Goal: Navigation & Orientation: Find specific page/section

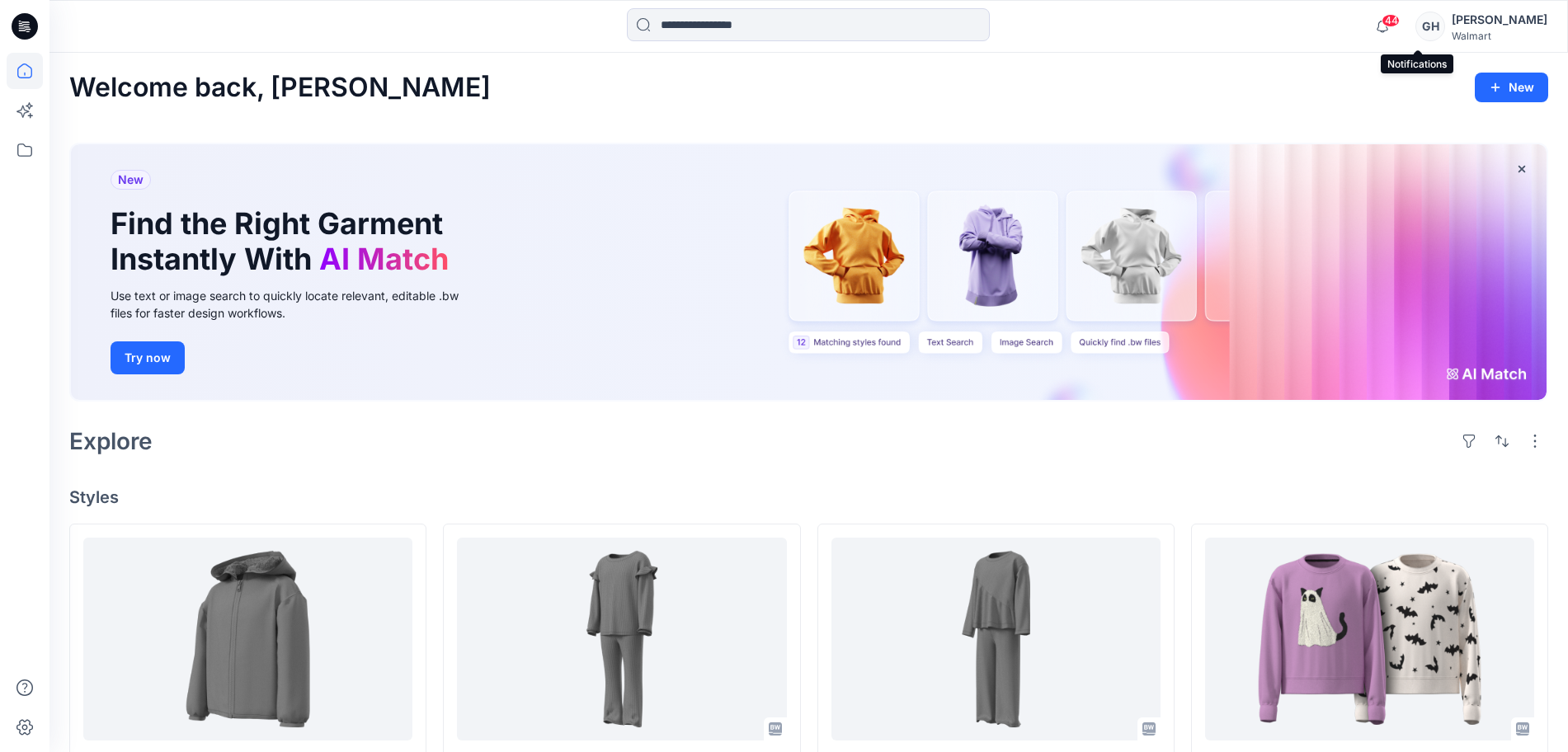
click at [1400, 24] on span "44" at bounding box center [1391, 21] width 18 height 14
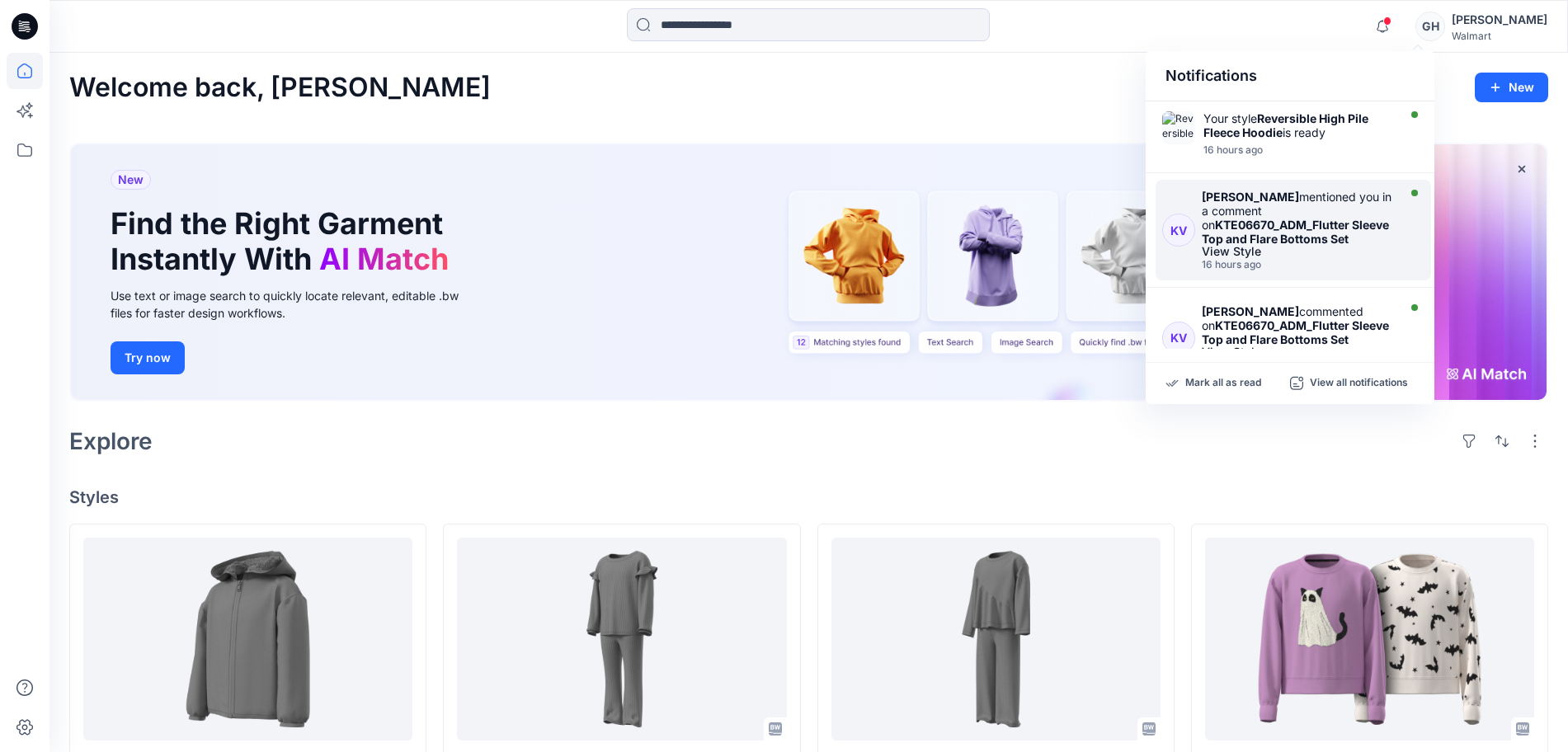
click at [1274, 230] on strong "KTE06670_ADM_Flutter Sleeve Top and Flare Bottoms Set" at bounding box center [1295, 231] width 187 height 28
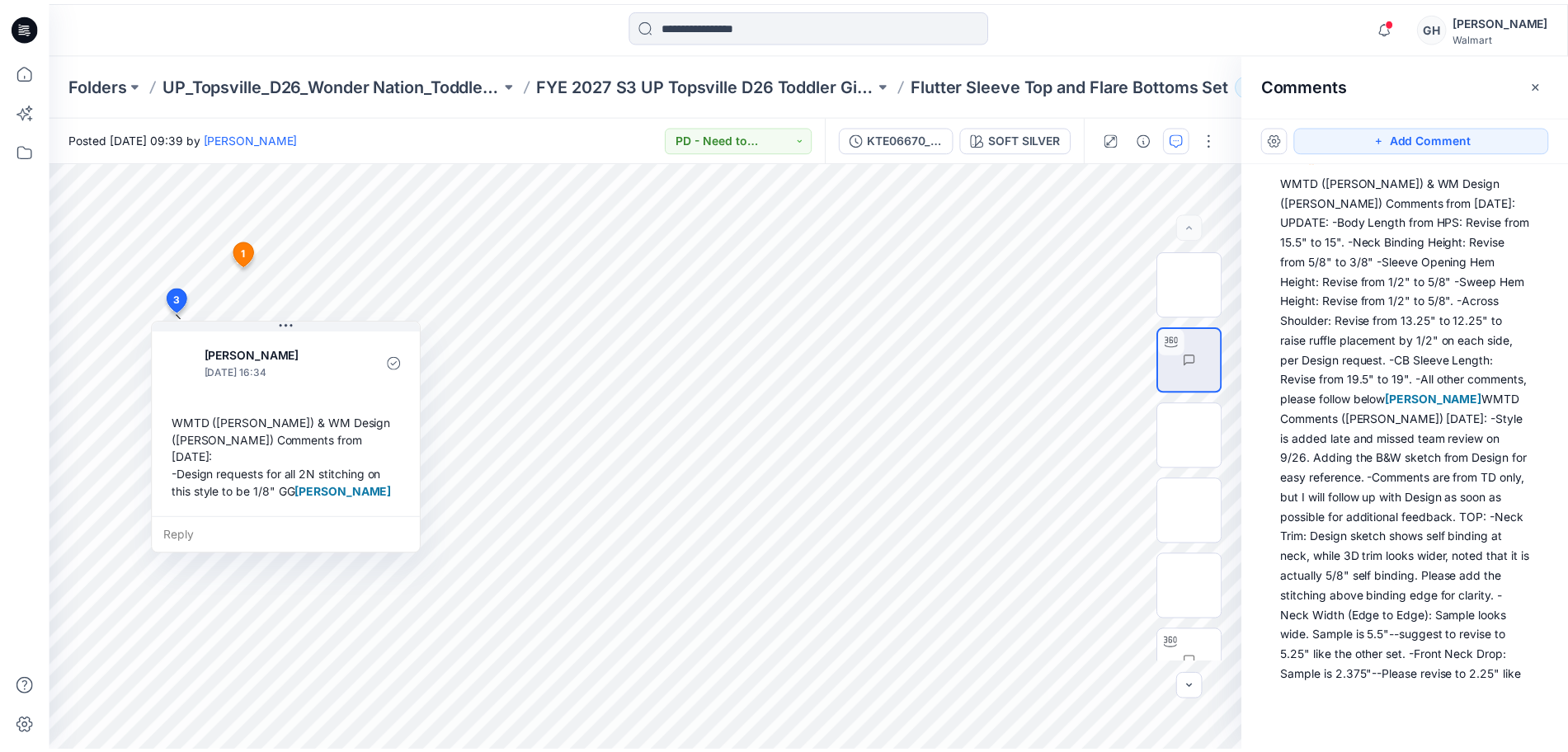
scroll to position [721, 0]
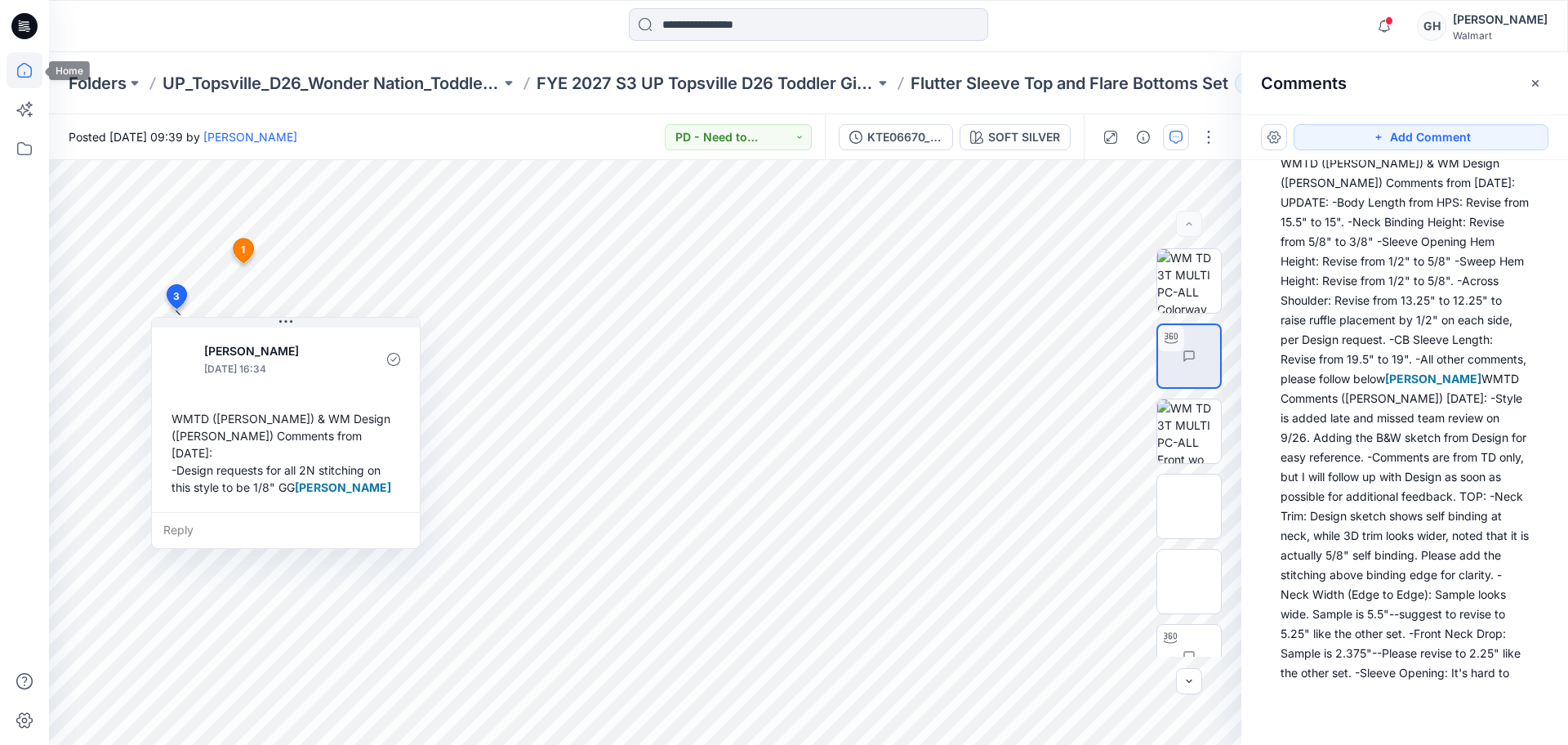
click at [32, 59] on icon at bounding box center [24, 70] width 36 height 36
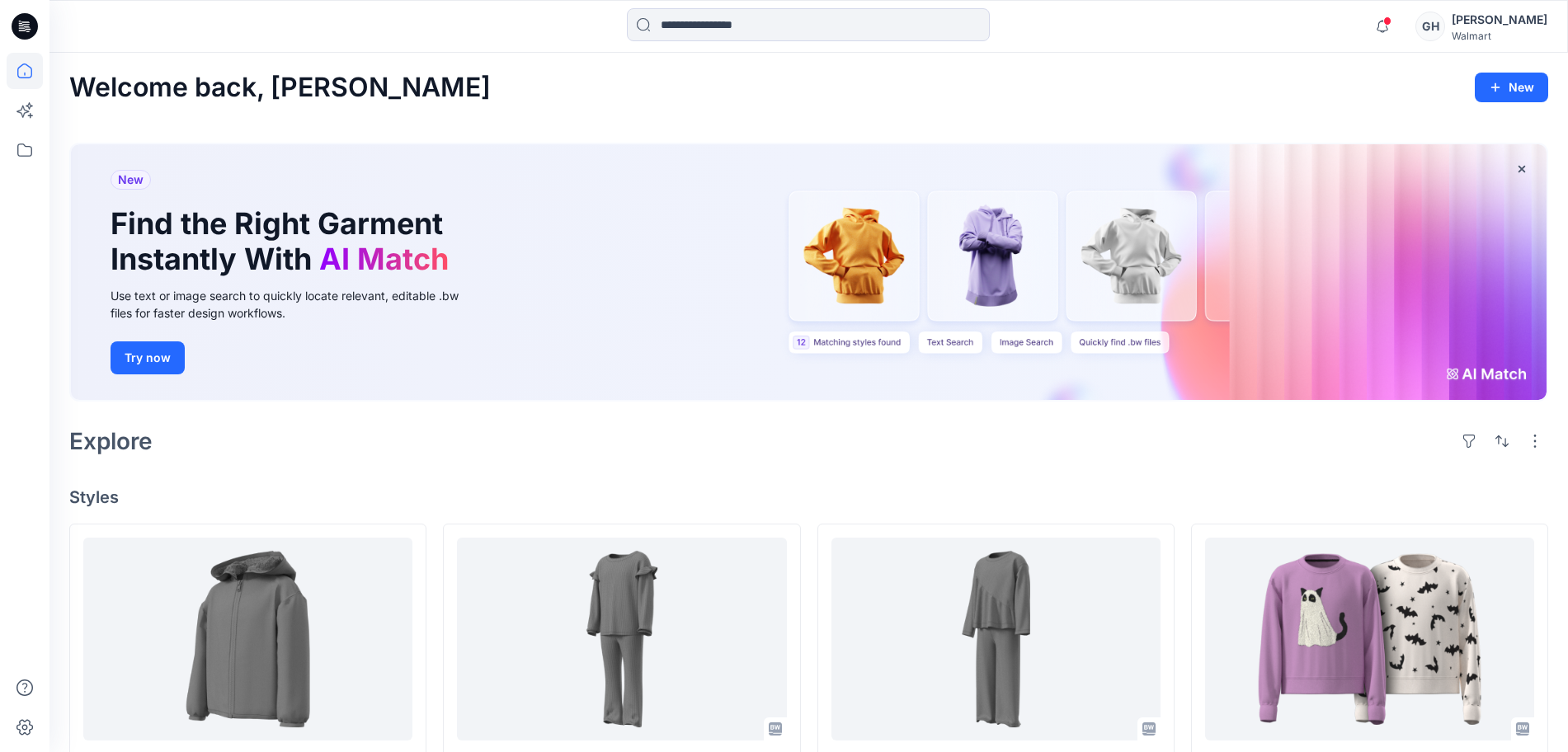
scroll to position [103, 0]
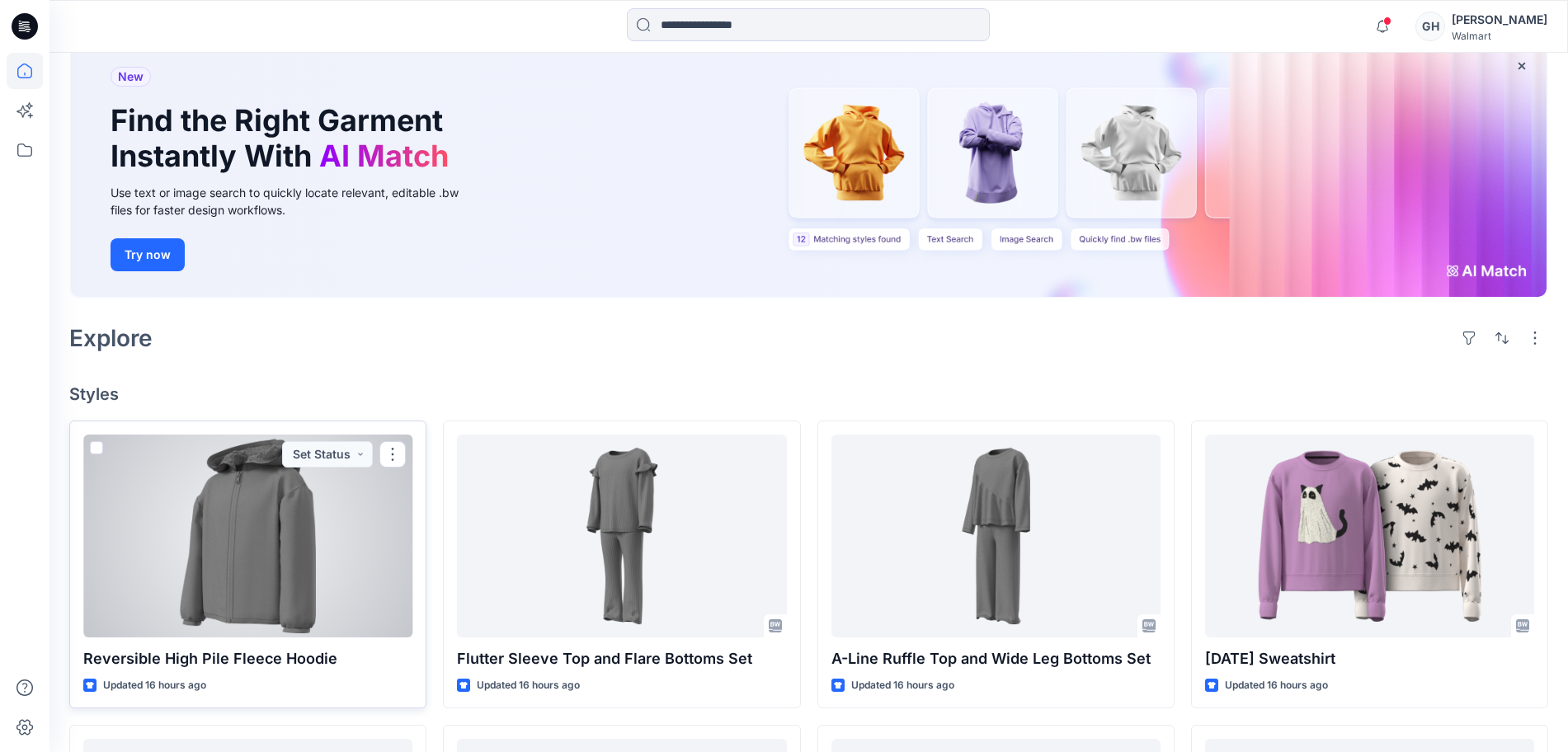
click at [286, 553] on div at bounding box center [248, 536] width 329 height 202
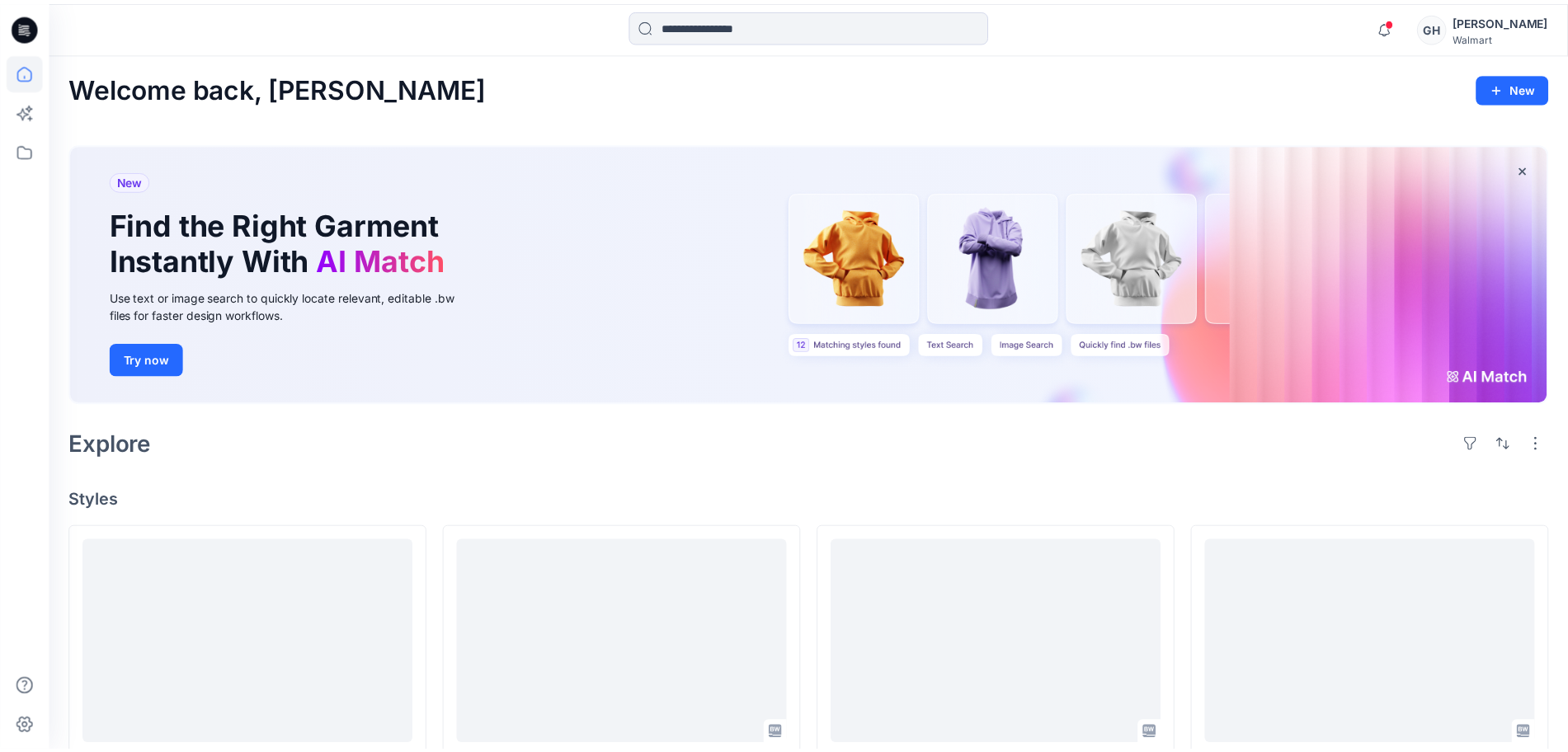
scroll to position [103, 0]
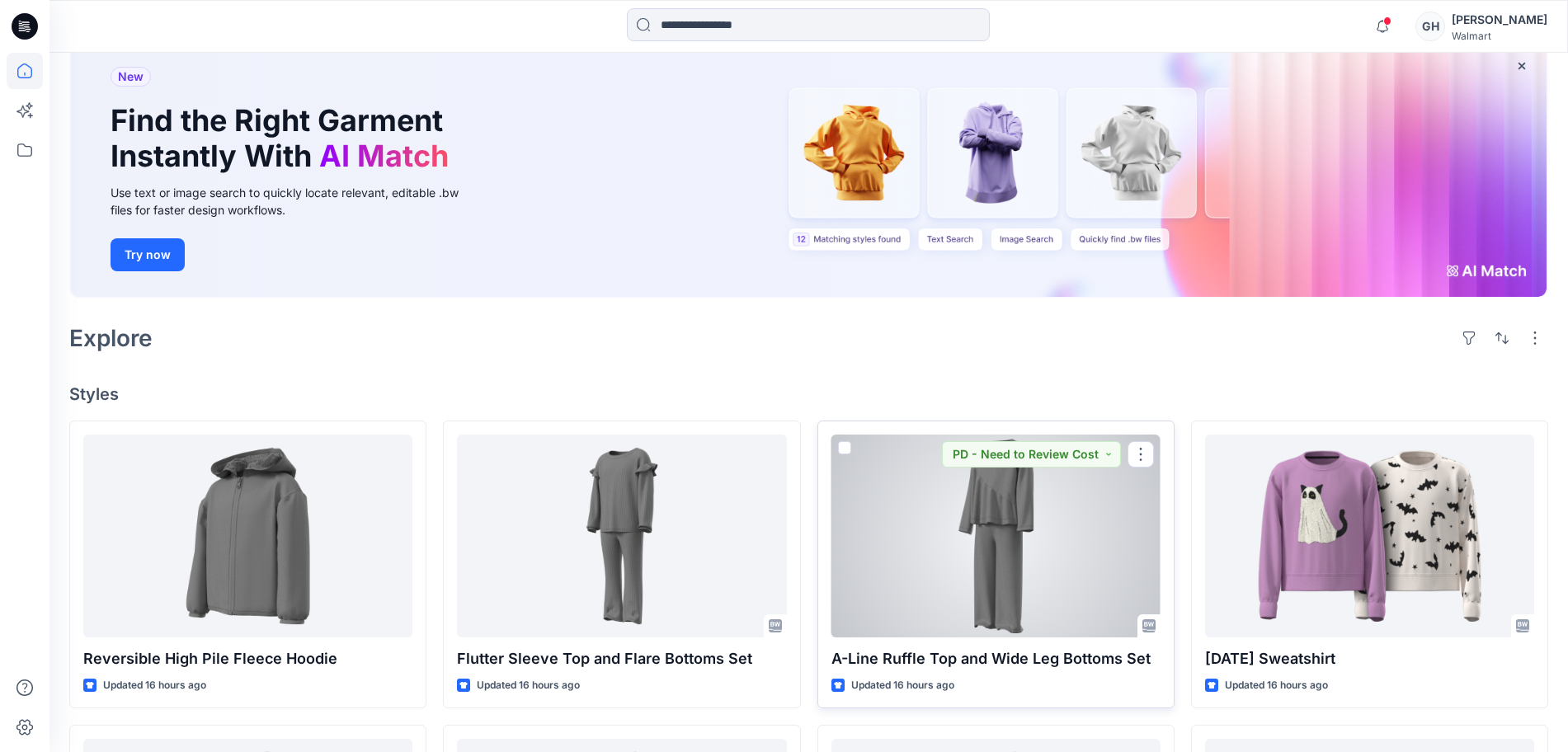
click at [1001, 531] on div at bounding box center [996, 536] width 329 height 202
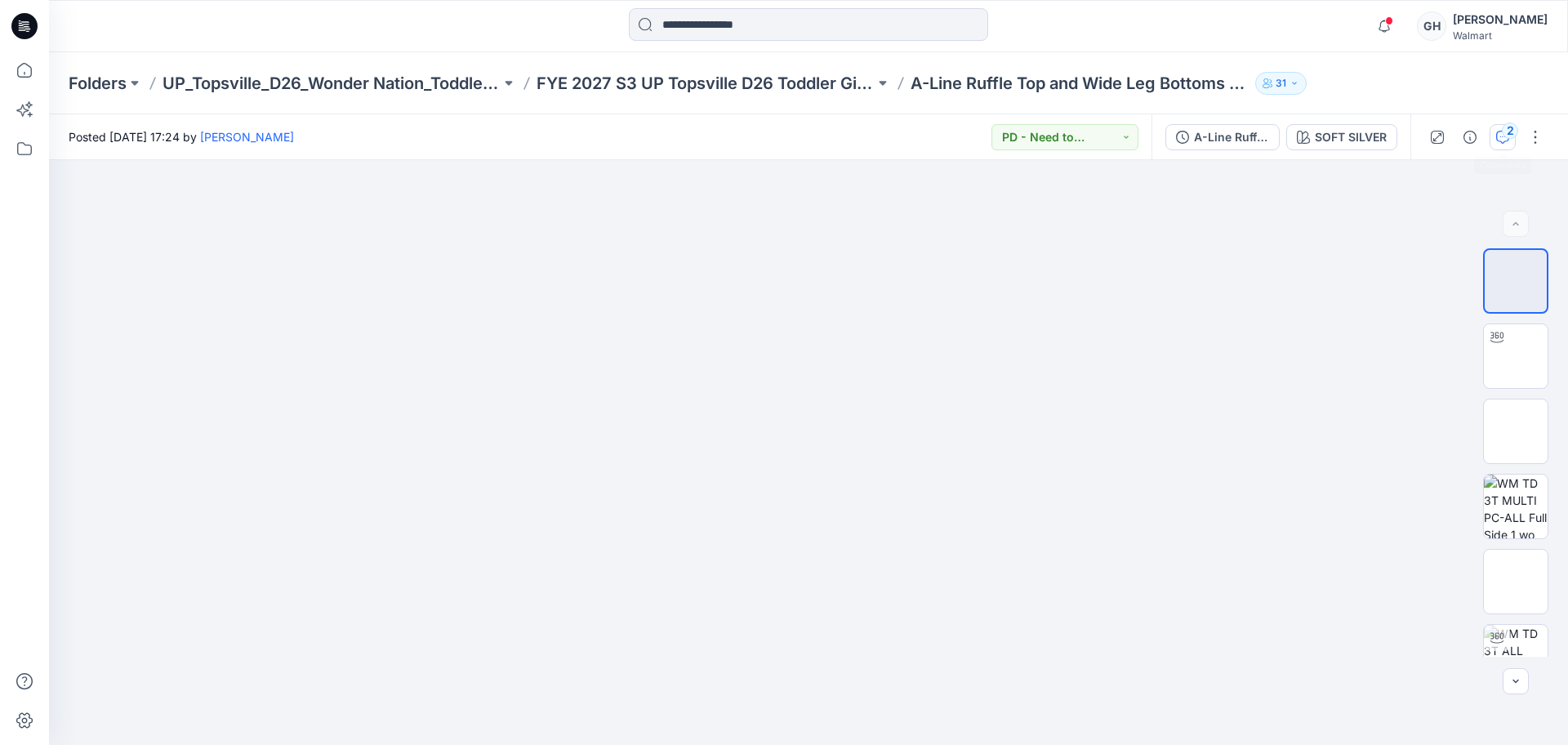
click at [1499, 131] on icon "button" at bounding box center [1503, 137] width 13 height 13
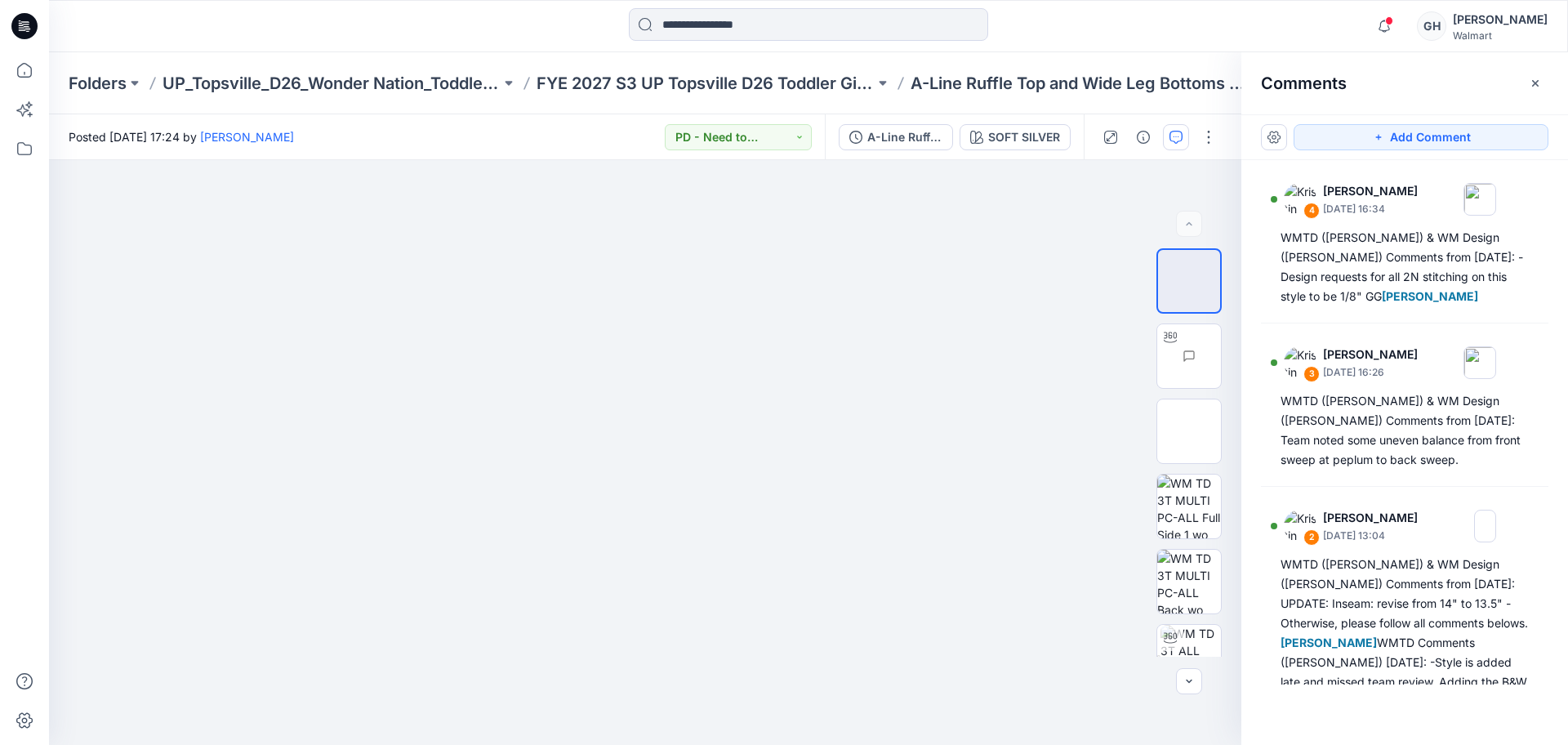
click at [780, 95] on div "Folders UP_Topsville_D26_Wonder Nation_Toddler Girl FYE 2027 S3 UP Topsville D2…" at bounding box center [808, 82] width 1519 height 62
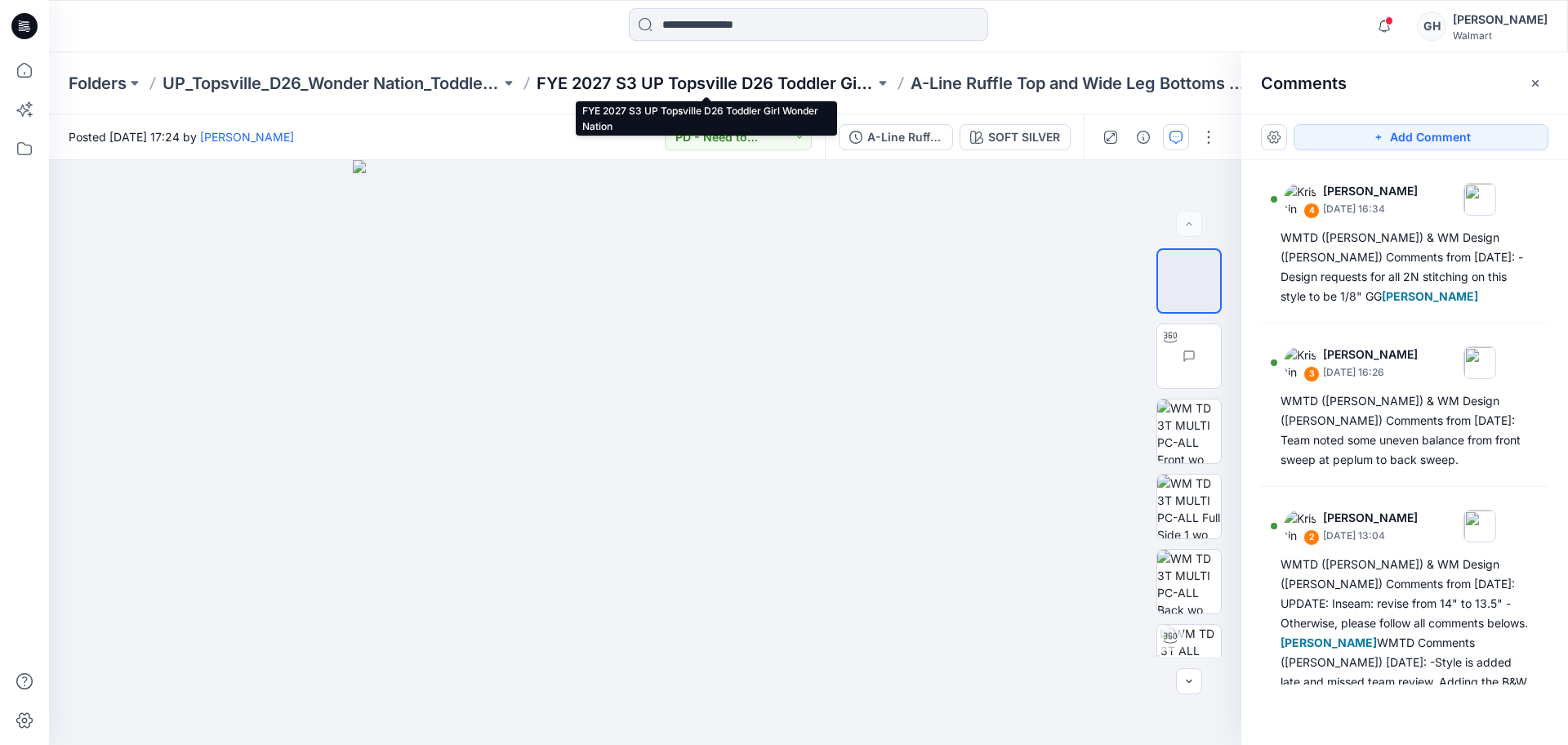
click at [788, 85] on p "FYE 2027 S3 UP Topsville D26 Toddler Girl Wonder Nation" at bounding box center [706, 83] width 338 height 23
